Goal: Transaction & Acquisition: Purchase product/service

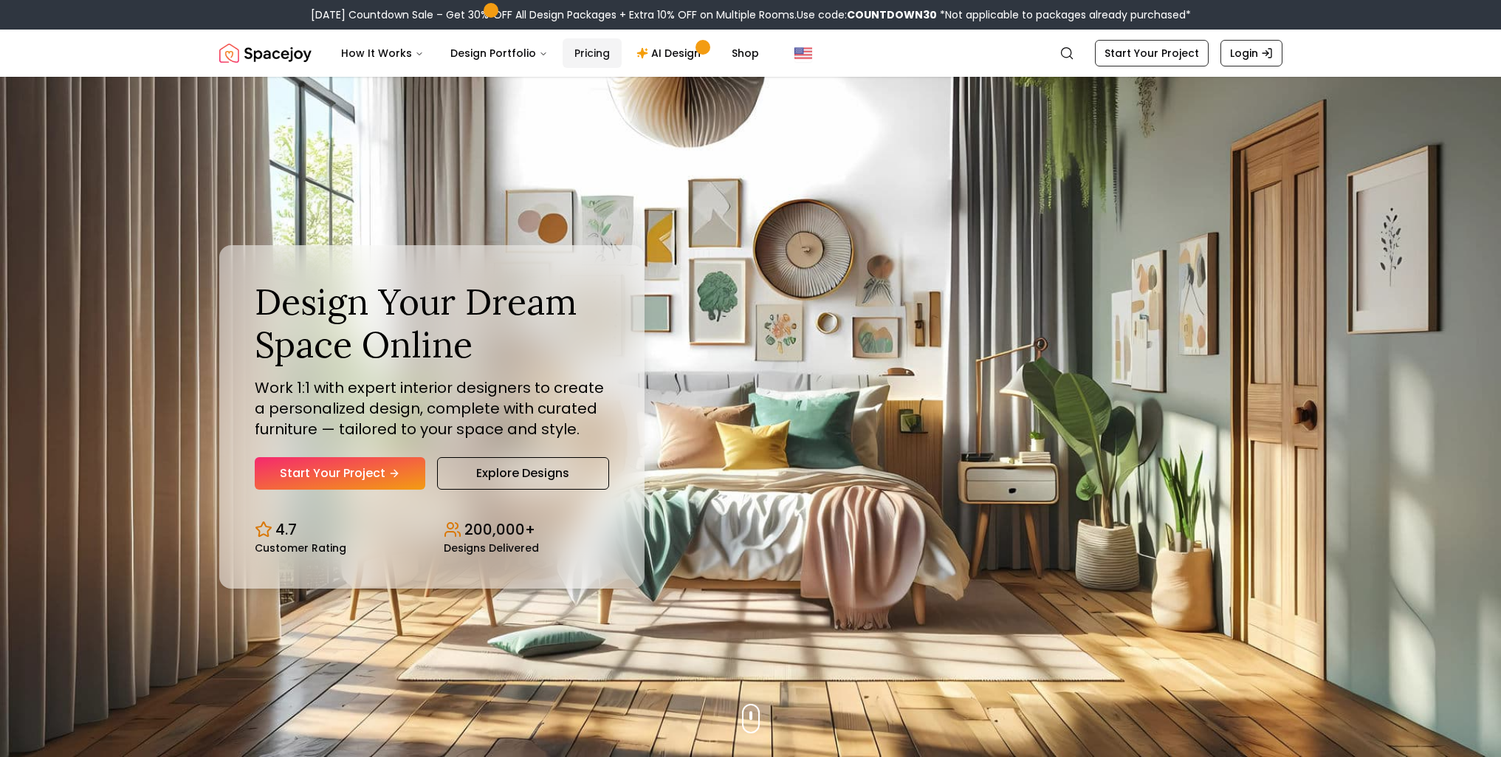
click at [598, 52] on link "Pricing" at bounding box center [592, 53] width 59 height 30
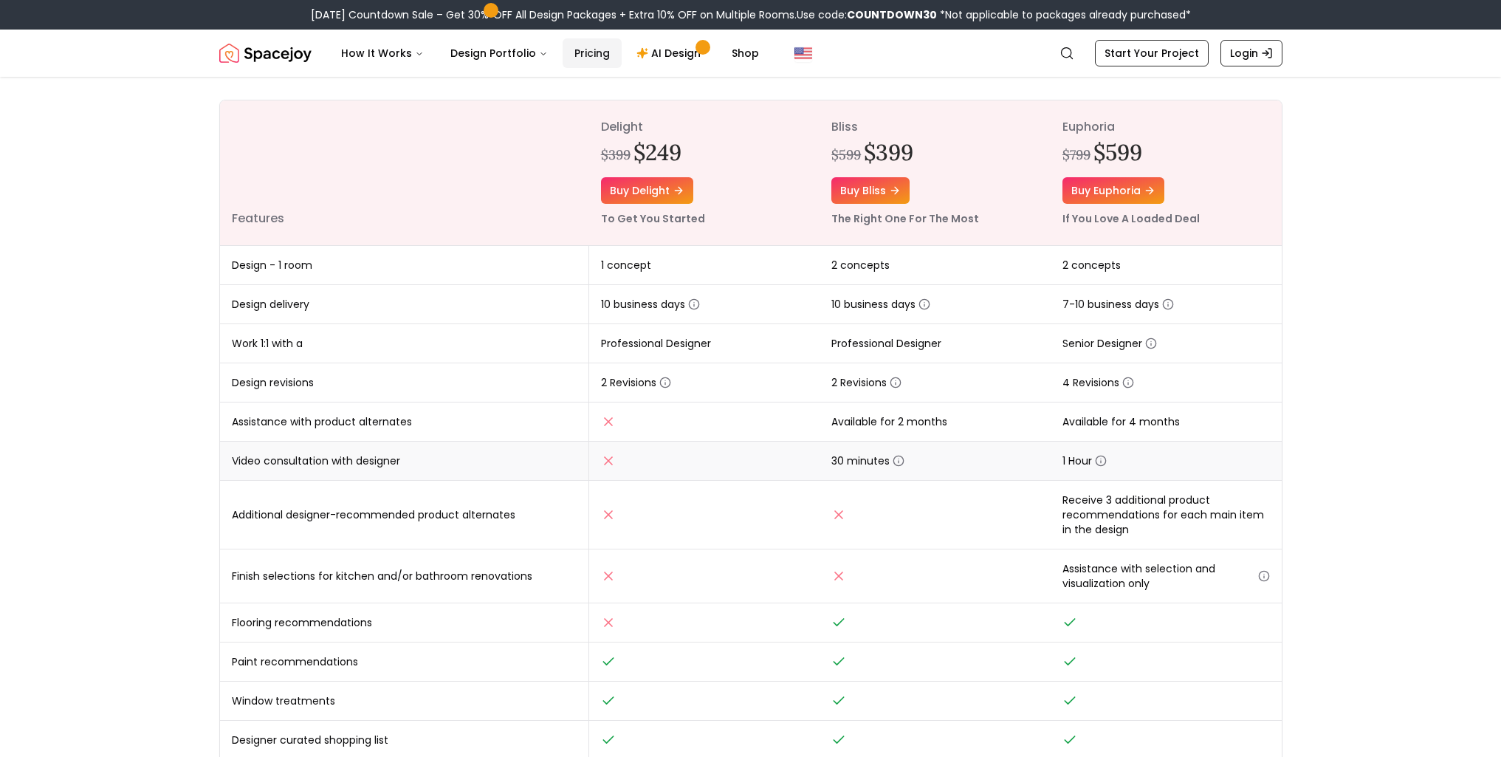
scroll to position [148, 0]
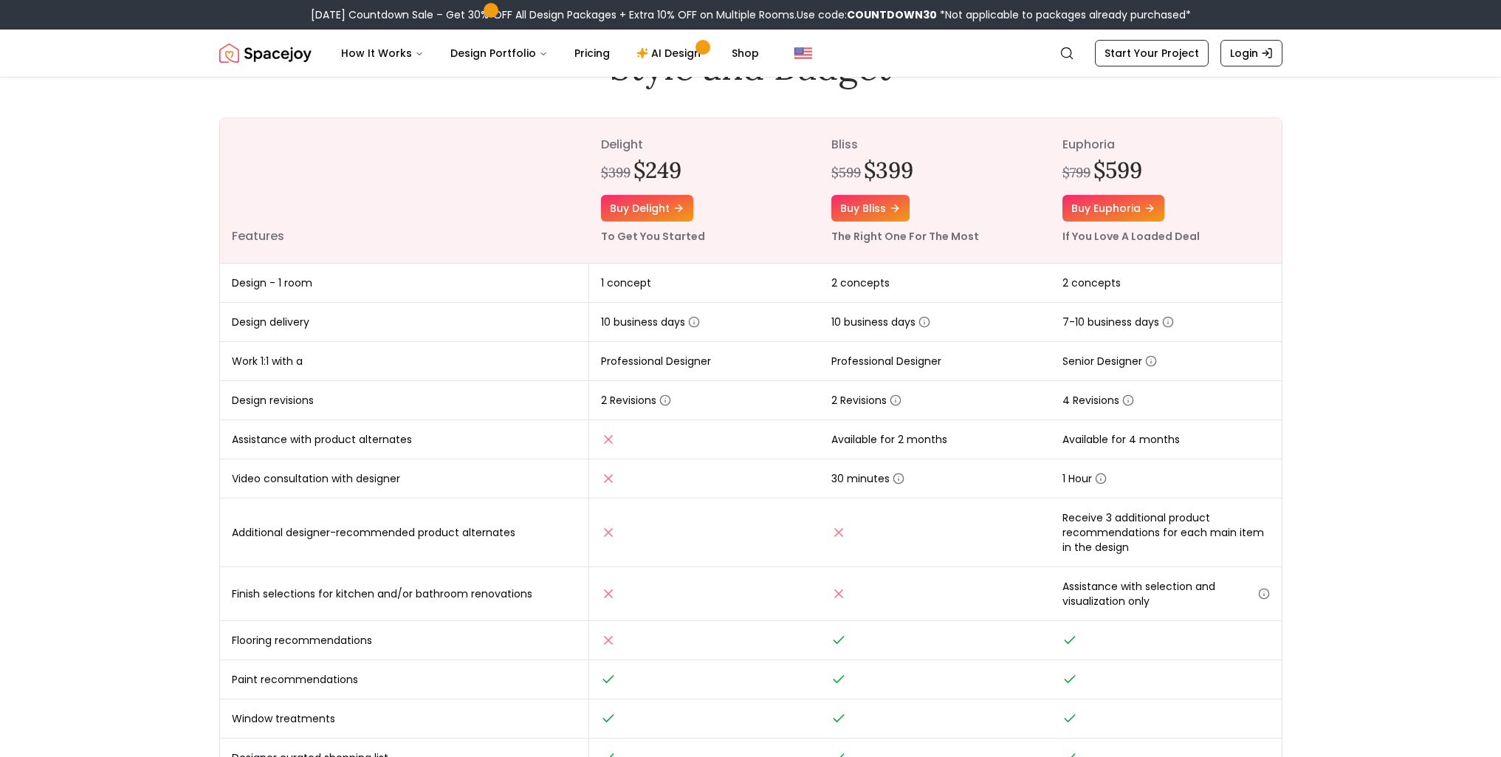
click at [280, 52] on img "Spacejoy" at bounding box center [265, 53] width 92 height 30
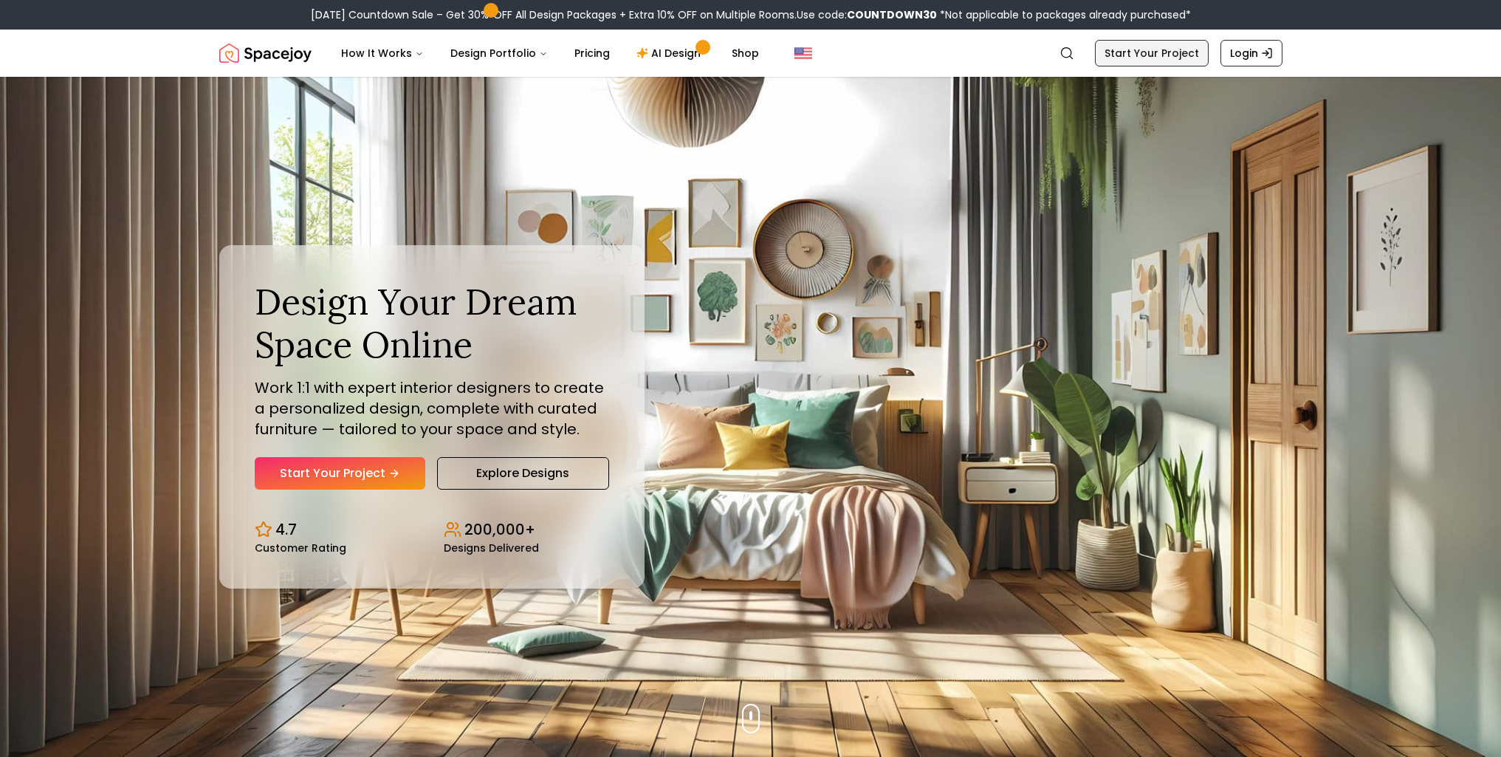
click at [1180, 54] on link "Start Your Project" at bounding box center [1152, 53] width 114 height 27
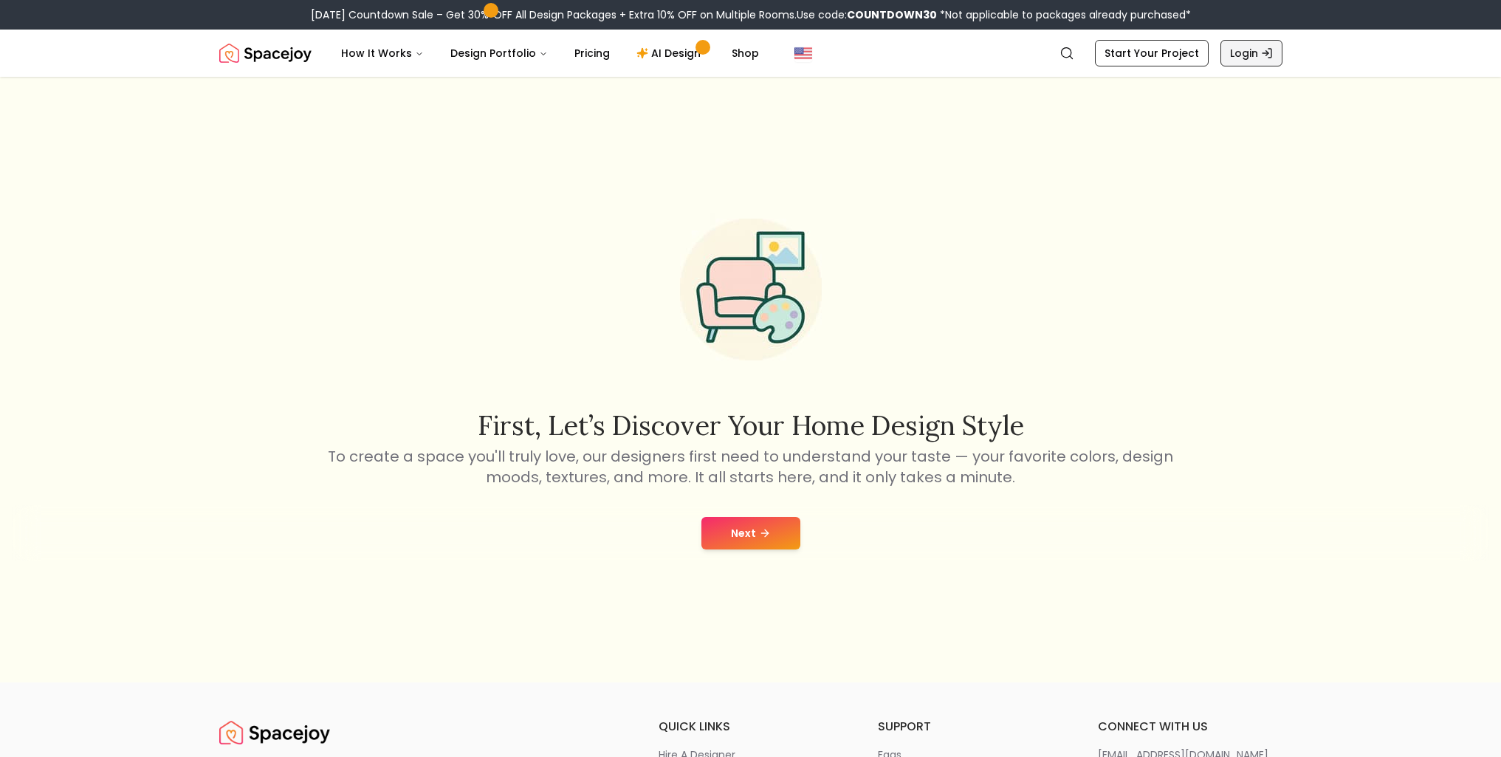
click at [1238, 54] on link "Login" at bounding box center [1252, 53] width 62 height 27
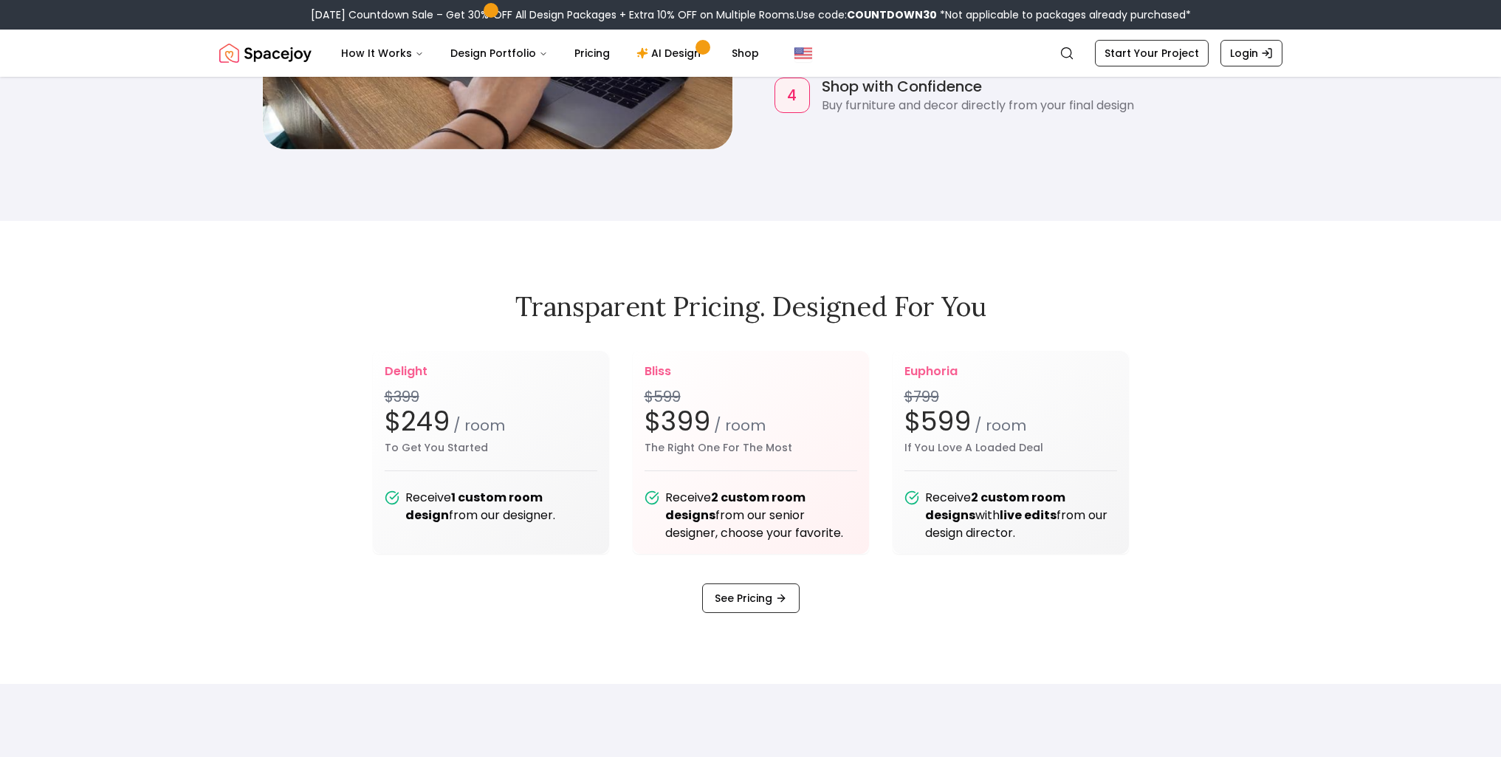
scroll to position [1920, 0]
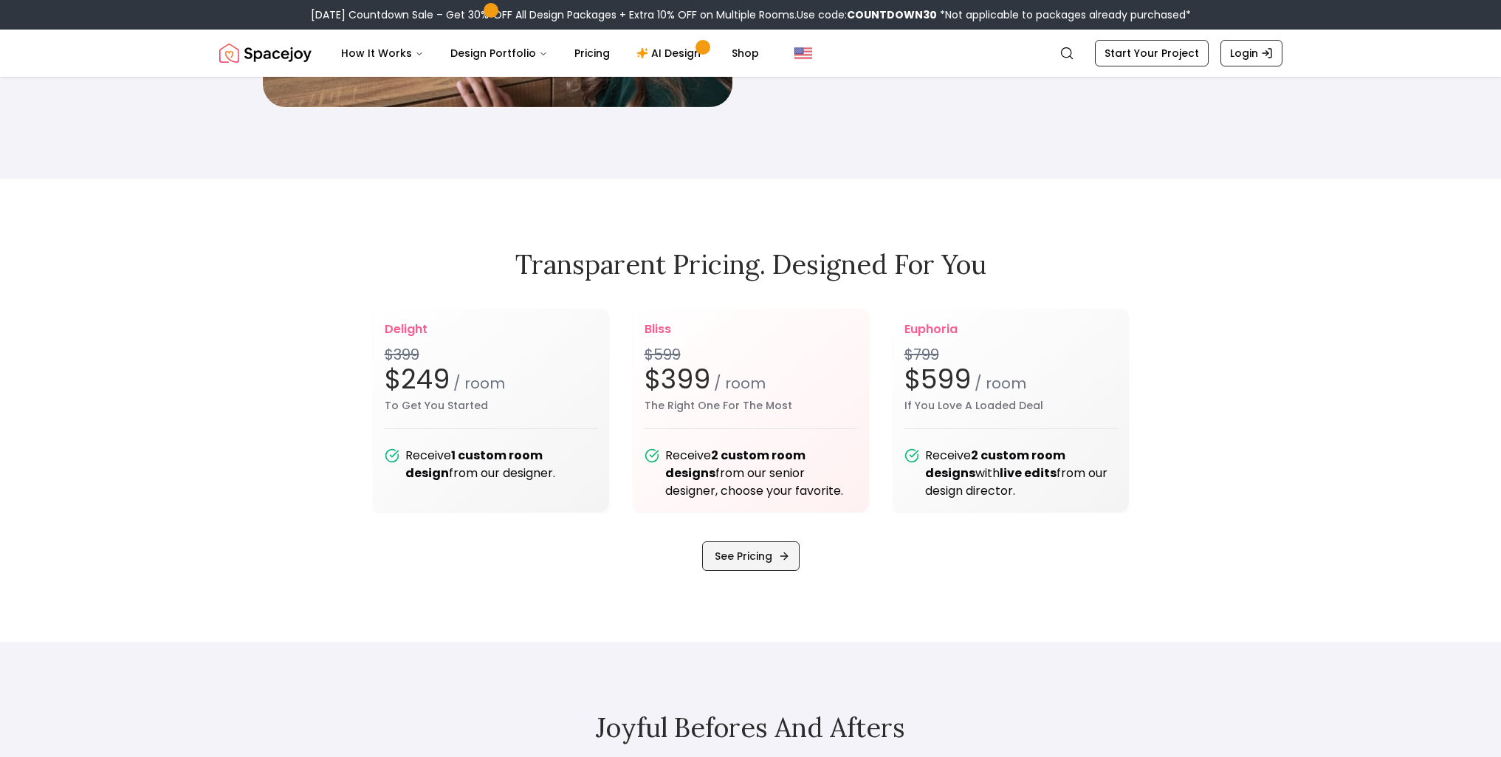
click at [756, 561] on link "See Pricing" at bounding box center [750, 556] width 97 height 30
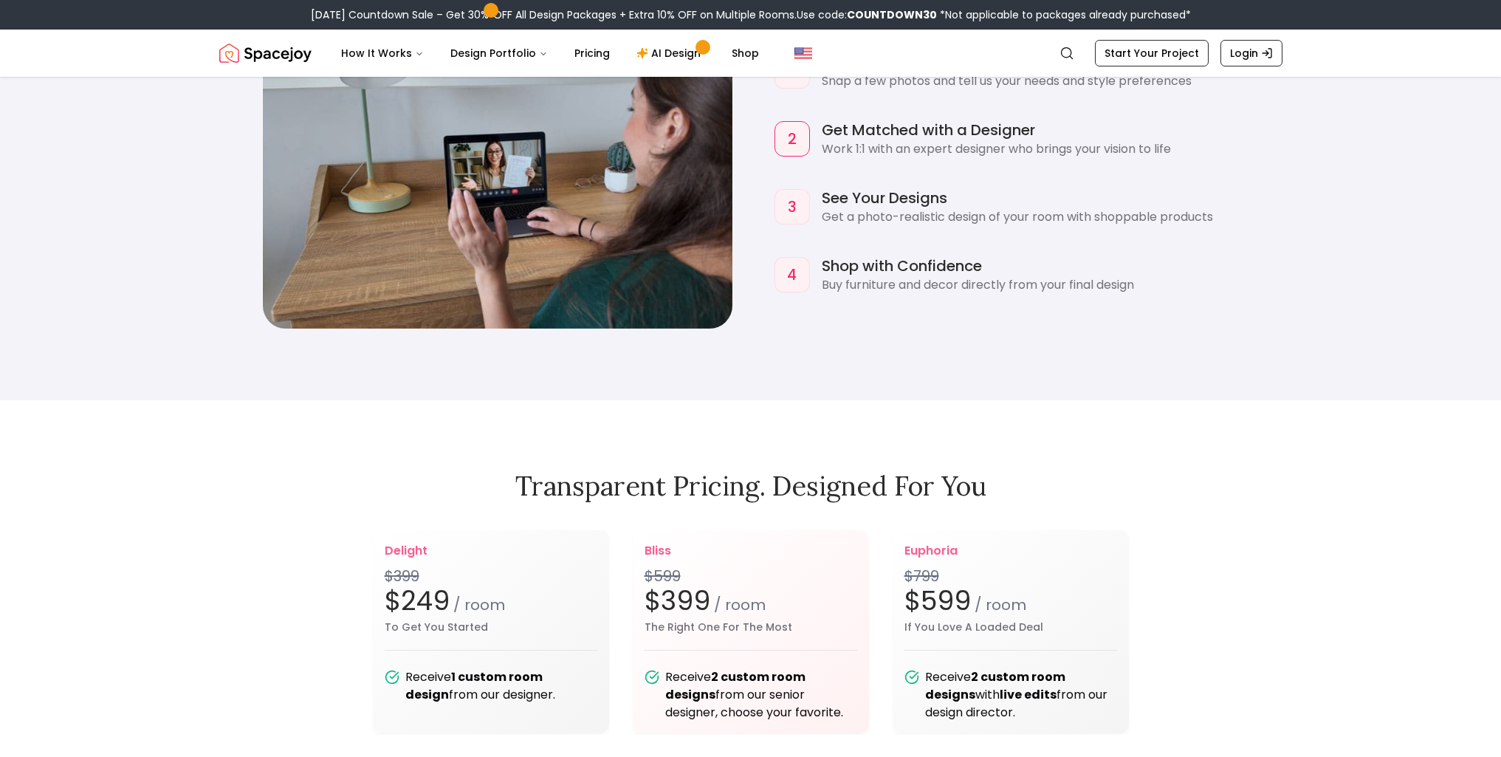
scroll to position [1994, 0]
